Goal: Find specific page/section: Find specific page/section

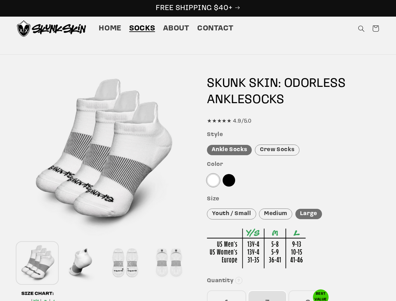
click at [361, 29] on icon "Search" at bounding box center [361, 28] width 7 height 7
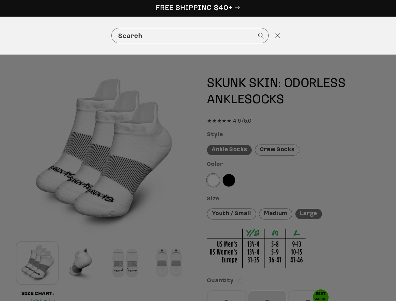
click at [362, 36] on div "Search" at bounding box center [198, 36] width 396 height 38
click at [0, 36] on div "Search" at bounding box center [0, 36] width 0 height 0
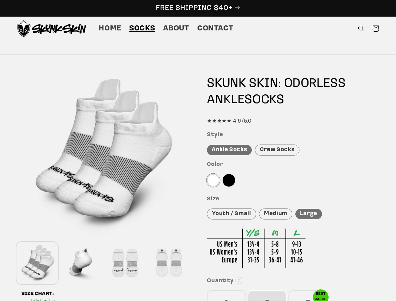
click at [81, 263] on div at bounding box center [81, 262] width 41 height 41
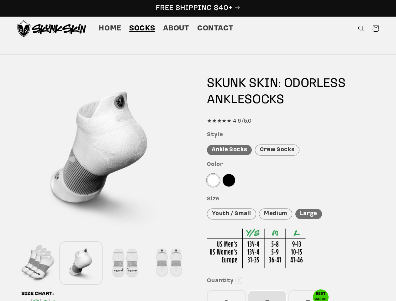
click at [125, 263] on div at bounding box center [124, 262] width 41 height 41
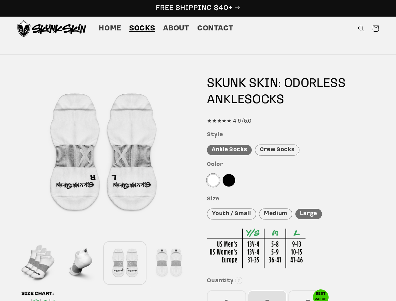
click at [169, 263] on div at bounding box center [168, 262] width 41 height 41
